Goal: Navigation & Orientation: Go to known website

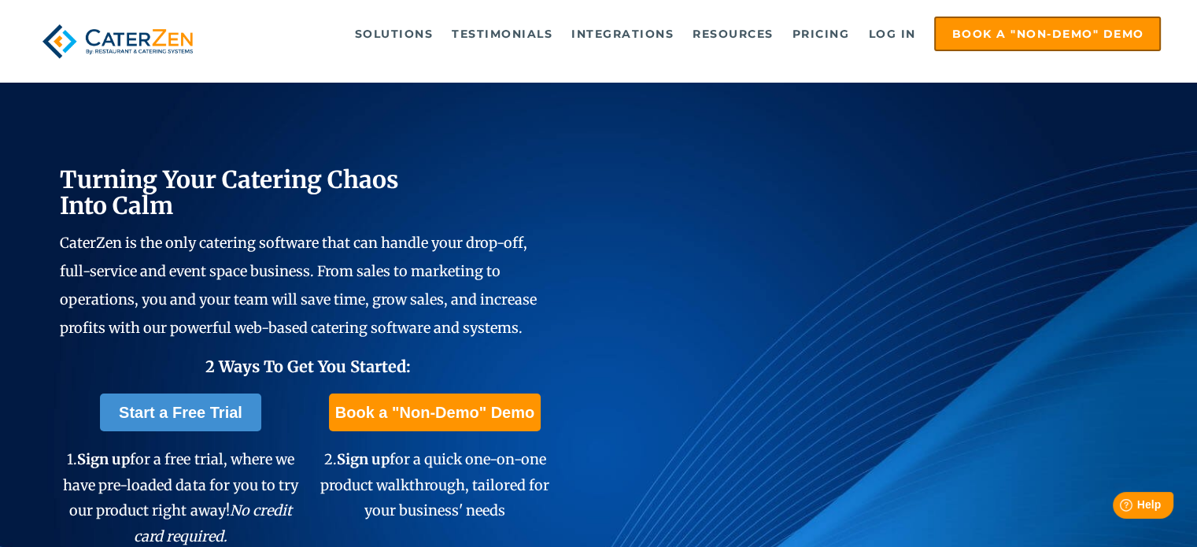
click at [896, 17] on ul "Solutions Catering CRM Catering Sales Catering Management Catering Marketing Ca…" at bounding box center [694, 34] width 933 height 35
click at [888, 31] on link "Log in" at bounding box center [891, 33] width 63 height 31
click at [890, 28] on link "Log in" at bounding box center [891, 33] width 63 height 31
click at [905, 28] on link "Log in" at bounding box center [891, 33] width 63 height 31
click at [896, 31] on link "Log in" at bounding box center [891, 33] width 63 height 31
